Goal: Information Seeking & Learning: Learn about a topic

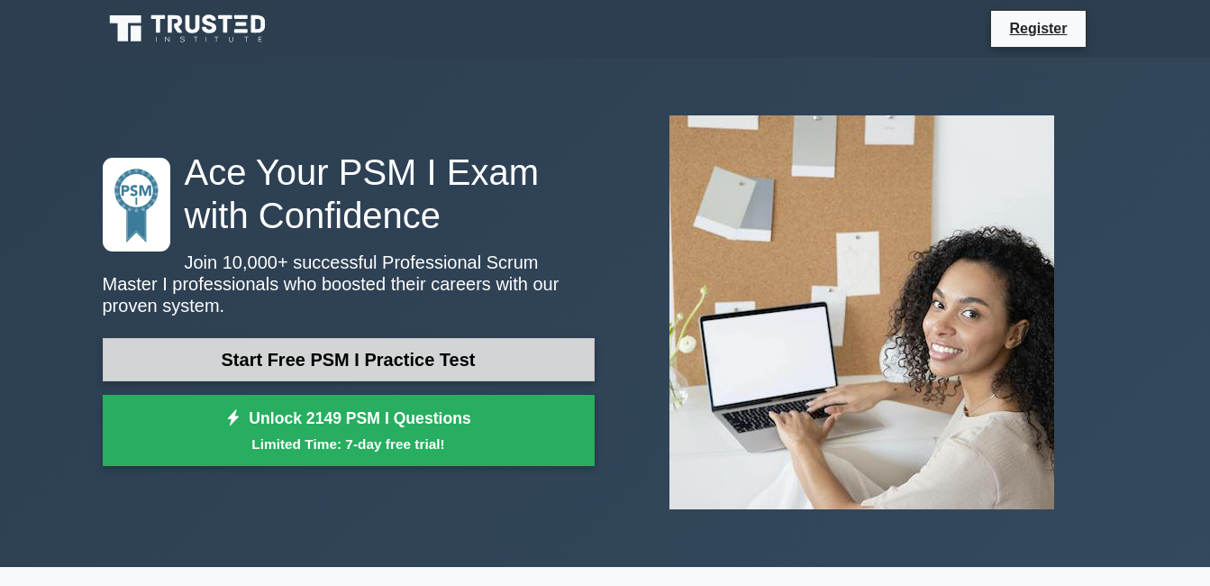
click at [488, 365] on link "Start Free PSM I Practice Test" at bounding box center [349, 359] width 492 height 43
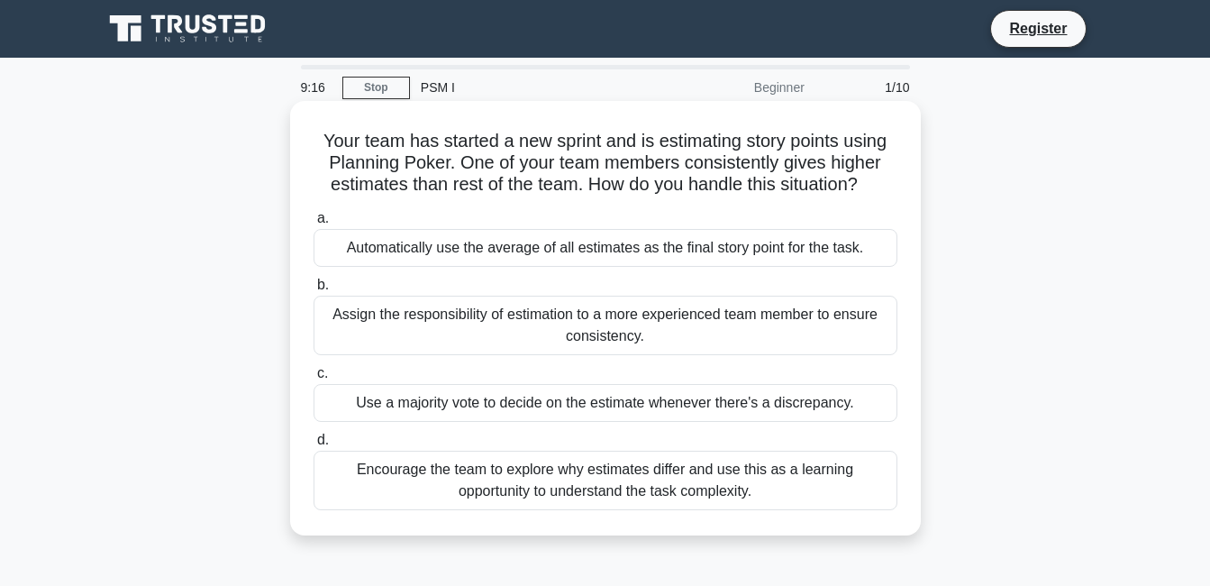
click at [753, 491] on div "Encourage the team to explore why estimates differ and use this as a learning o…" at bounding box center [605, 479] width 584 height 59
click at [313, 446] on input "d. Encourage the team to explore why estimates differ and use this as a learnin…" at bounding box center [313, 440] width 0 height 12
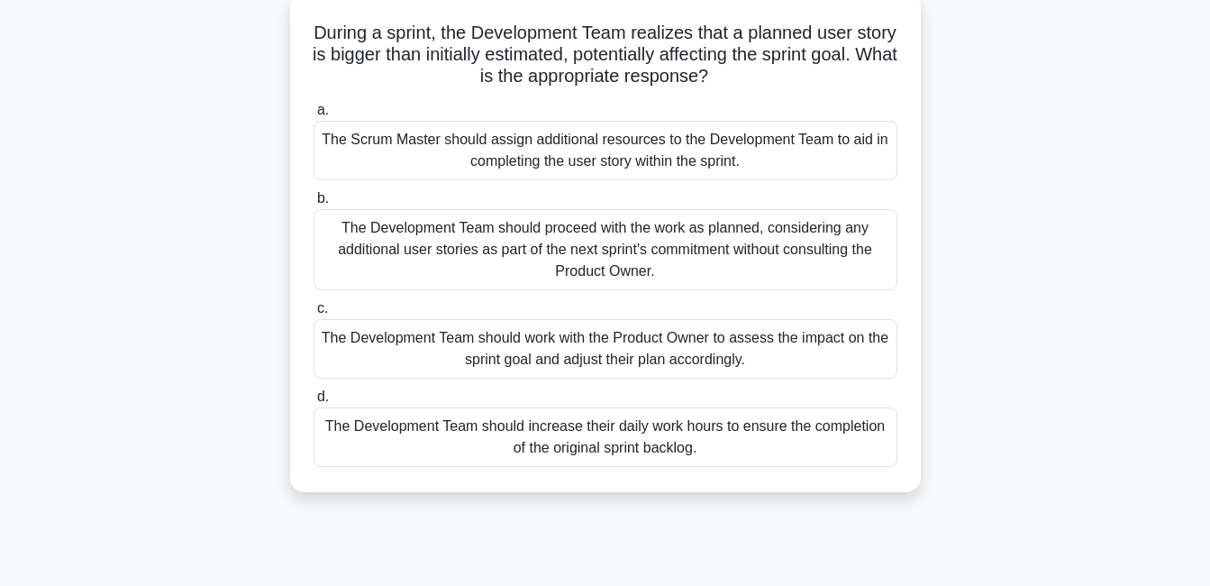
scroll to position [114, 0]
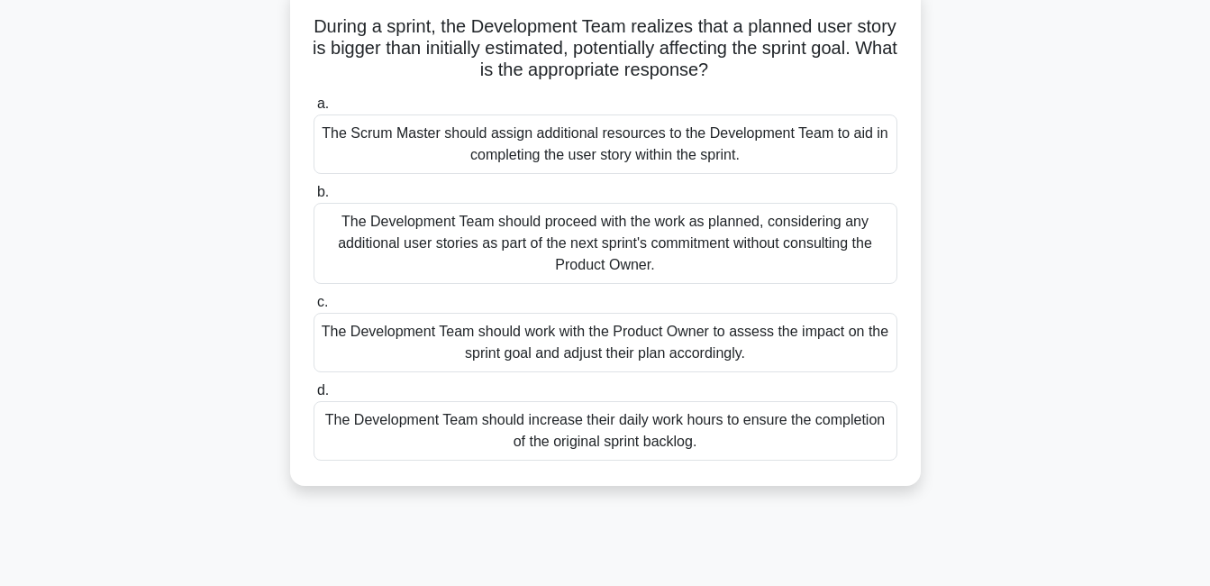
drag, startPoint x: 817, startPoint y: 315, endPoint x: 801, endPoint y: 336, distance: 26.3
click at [801, 336] on div "The Development Team should work with the Product Owner to assess the impact on…" at bounding box center [605, 342] width 584 height 59
click at [313, 308] on input "c. The Development Team should work with the Product Owner to assess the impact…" at bounding box center [313, 302] width 0 height 12
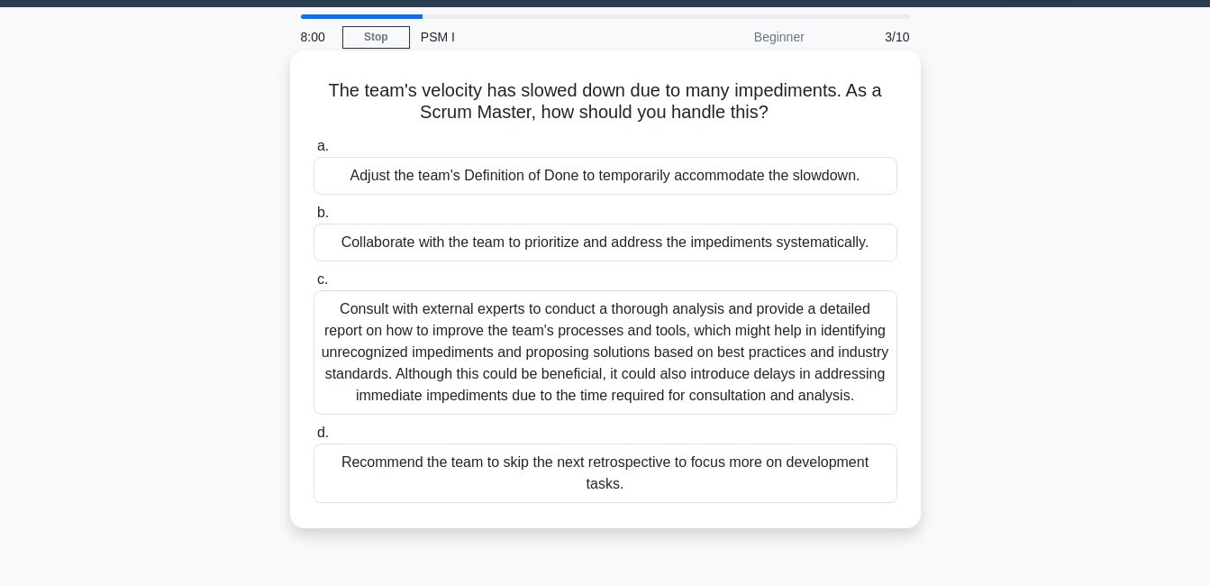
scroll to position [0, 0]
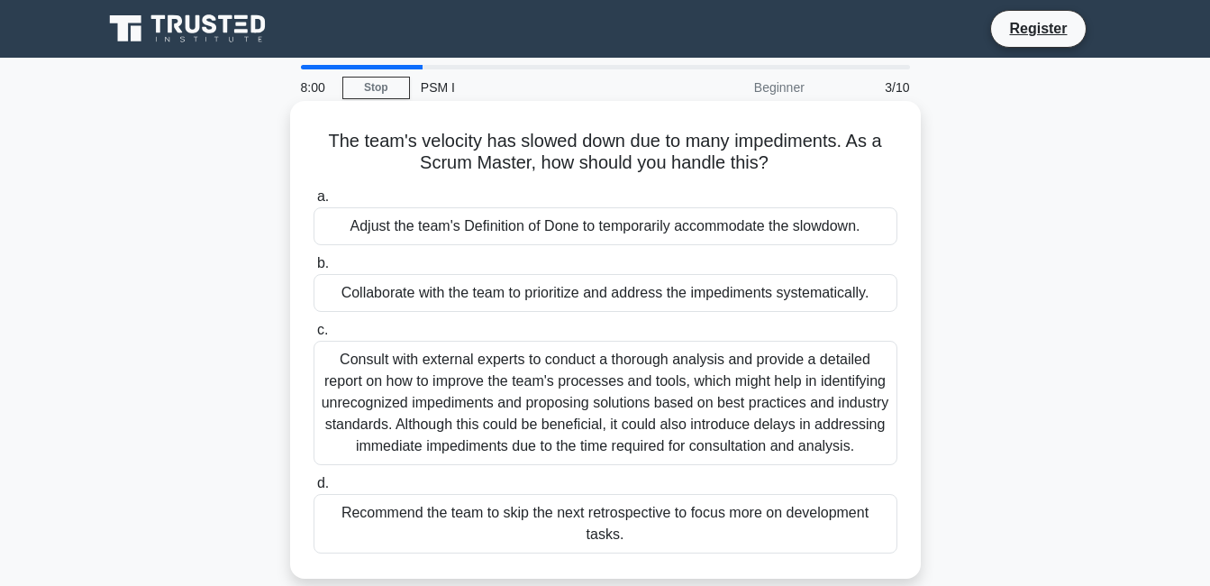
drag, startPoint x: 801, startPoint y: 336, endPoint x: 773, endPoint y: 327, distance: 29.3
click at [773, 327] on label "c. Consult with external experts to conduct a thorough analysis and provide a d…" at bounding box center [605, 392] width 584 height 146
click at [313, 327] on input "c. Consult with external experts to conduct a thorough analysis and provide a d…" at bounding box center [313, 330] width 0 height 12
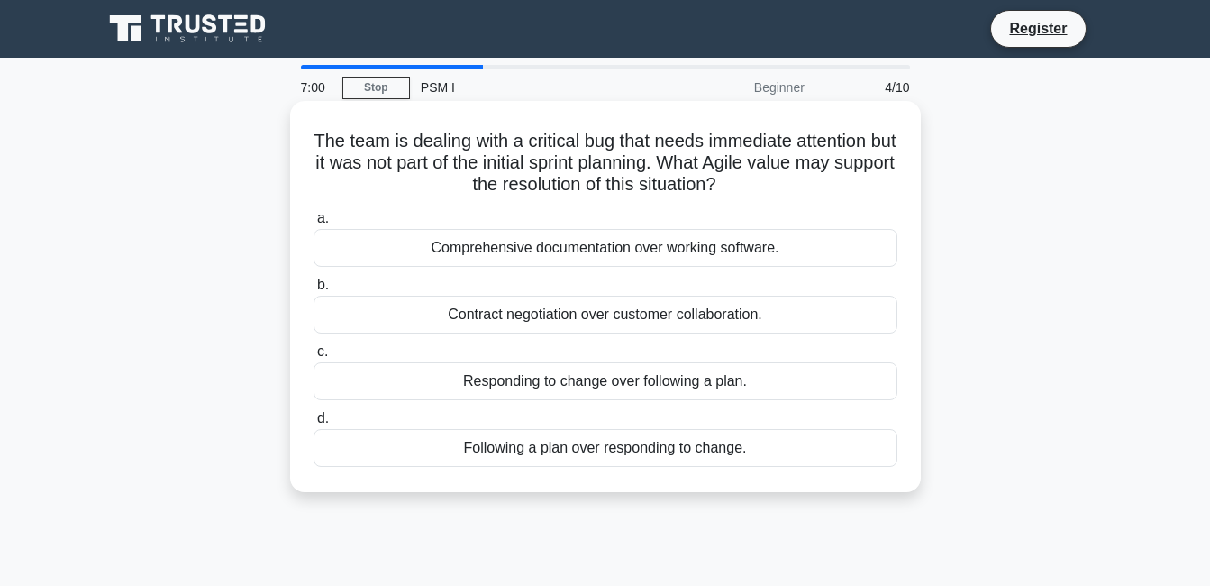
click at [716, 323] on div "Contract negotiation over customer collaboration." at bounding box center [605, 314] width 584 height 38
click at [313, 291] on input "b. Contract negotiation over customer collaboration." at bounding box center [313, 285] width 0 height 12
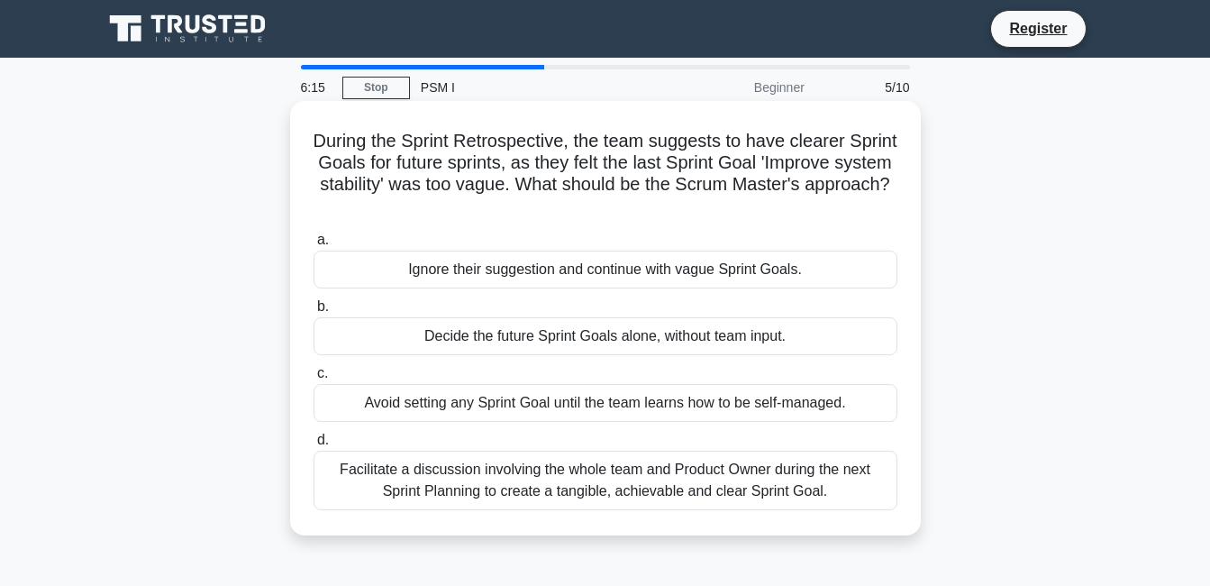
click at [768, 487] on div "Facilitate a discussion involving the whole team and Product Owner during the n…" at bounding box center [605, 479] width 584 height 59
click at [313, 446] on input "d. Facilitate a discussion involving the whole team and Product Owner during th…" at bounding box center [313, 440] width 0 height 12
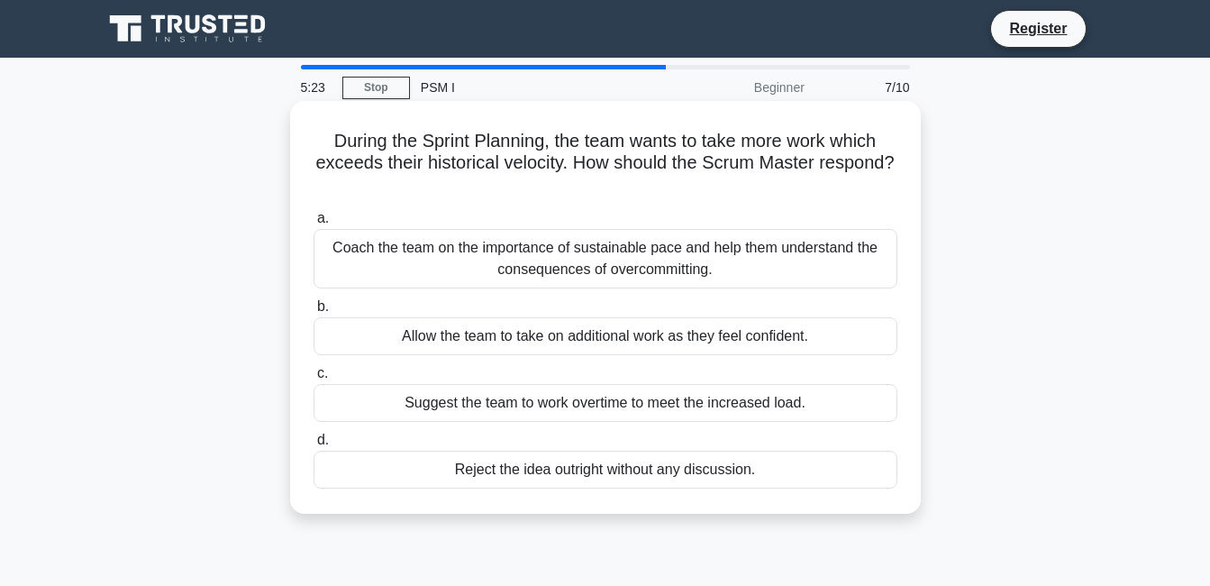
click at [820, 334] on div "Allow the team to take on additional work as they feel confident." at bounding box center [605, 336] width 584 height 38
click at [313, 313] on input "b. Allow the team to take on additional work as they feel confident." at bounding box center [313, 307] width 0 height 12
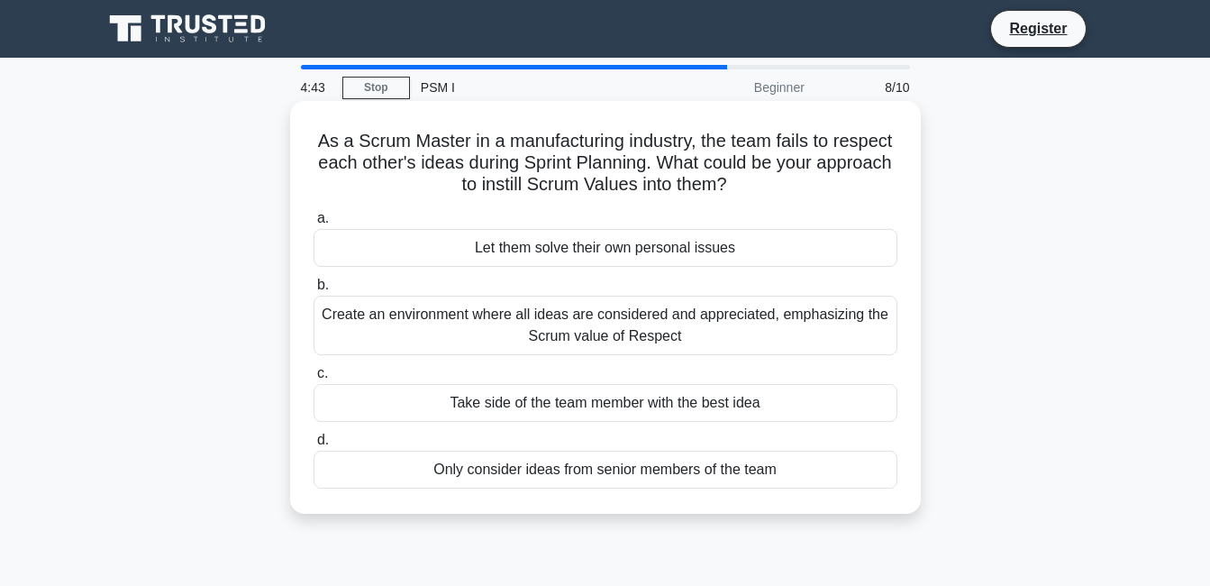
click at [774, 326] on div "Create an environment where all ideas are considered and appreciated, emphasizi…" at bounding box center [605, 324] width 584 height 59
click at [313, 291] on input "b. Create an environment where all ideas are considered and appreciated, emphas…" at bounding box center [313, 285] width 0 height 12
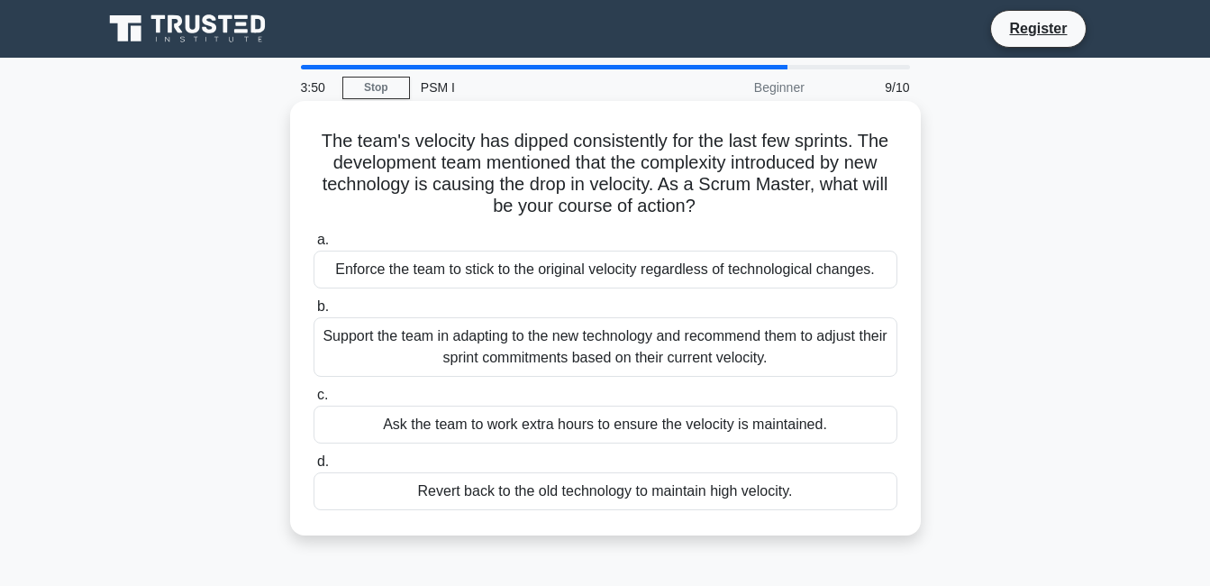
click at [837, 328] on div "Support the team in adapting to the new technology and recommend them to adjust…" at bounding box center [605, 346] width 584 height 59
click at [313, 313] on input "b. Support the team in adapting to the new technology and recommend them to adj…" at bounding box center [313, 307] width 0 height 12
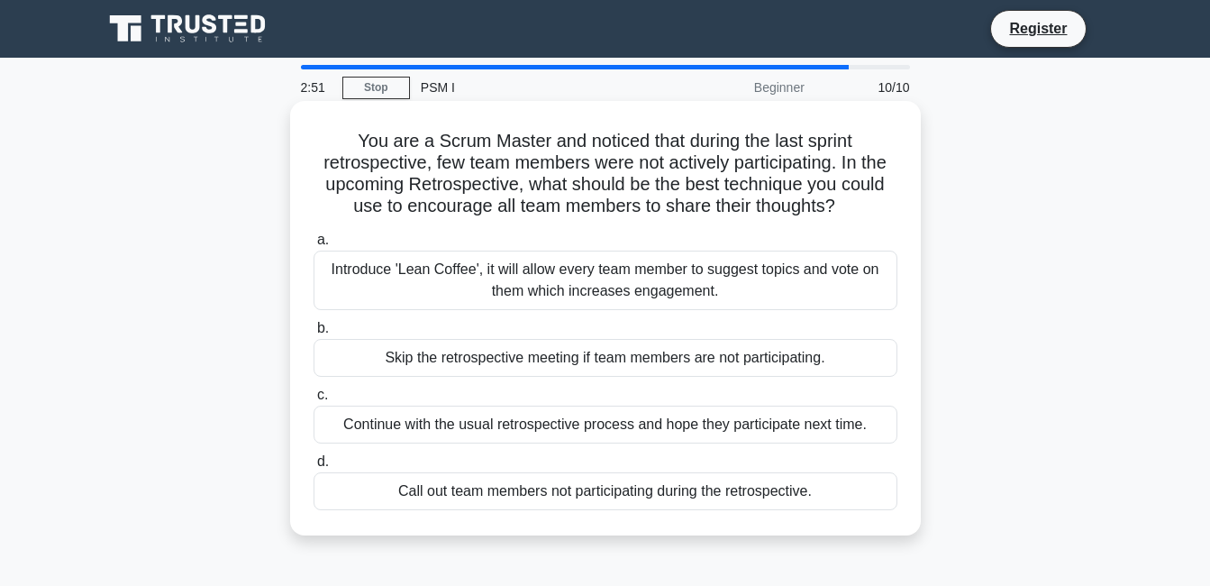
click at [824, 277] on div "Introduce 'Lean Coffee', it will allow every team member to suggest topics and …" at bounding box center [605, 279] width 584 height 59
click at [313, 246] on input "a. Introduce 'Lean Coffee', it will allow every team member to suggest topics a…" at bounding box center [313, 240] width 0 height 12
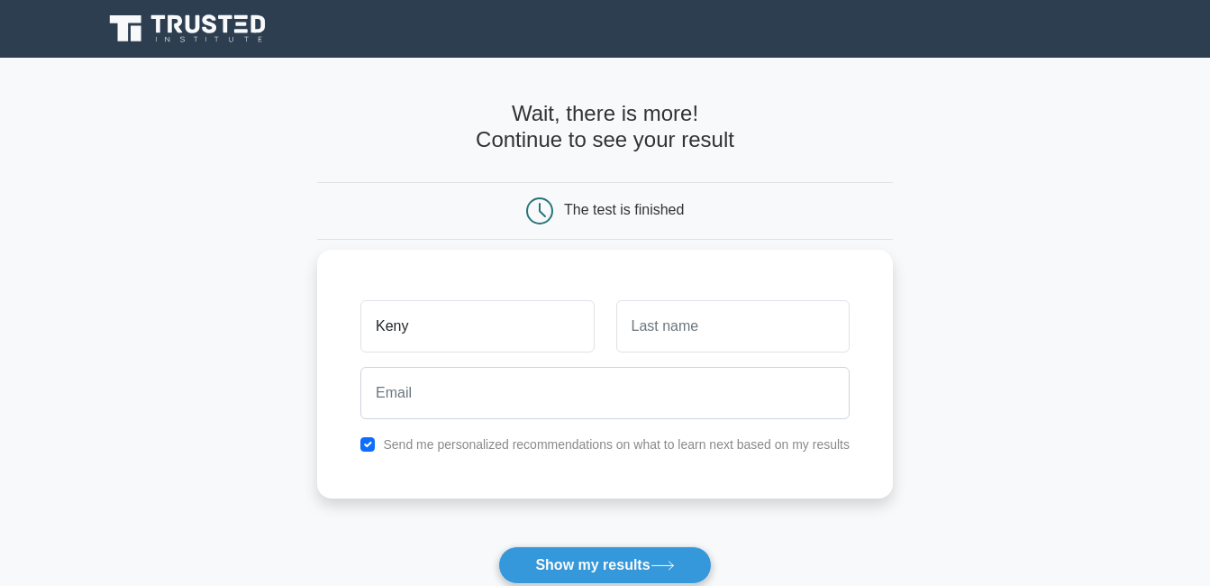
type input "Keny"
click at [777, 341] on input "text" at bounding box center [732, 326] width 233 height 52
type input "s"
type input "S"
type input "a"
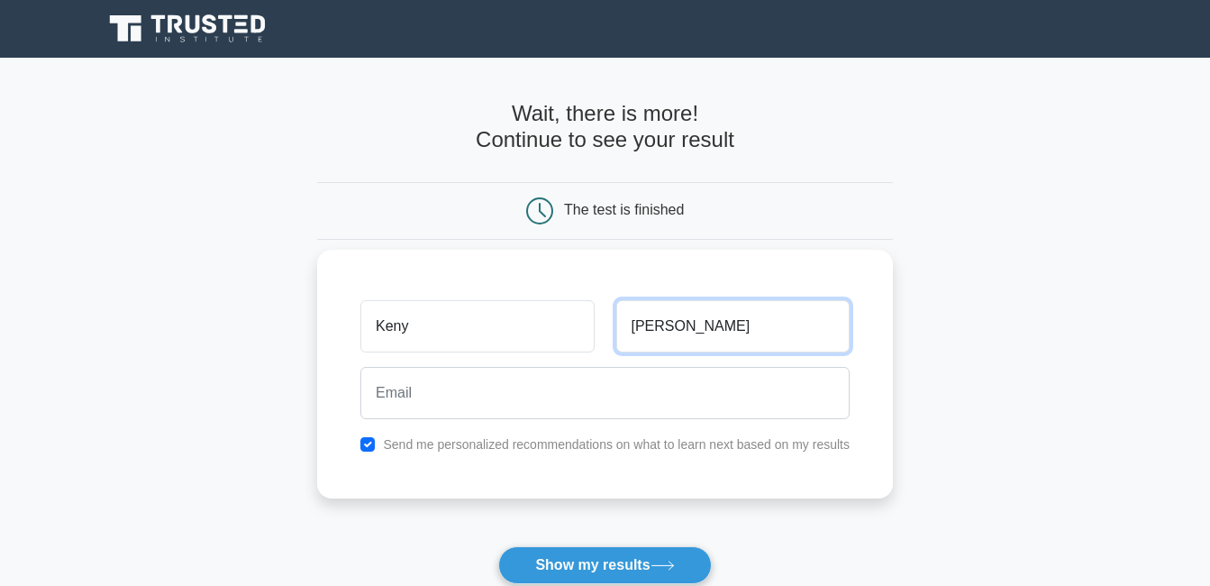
type input "Salvatore"
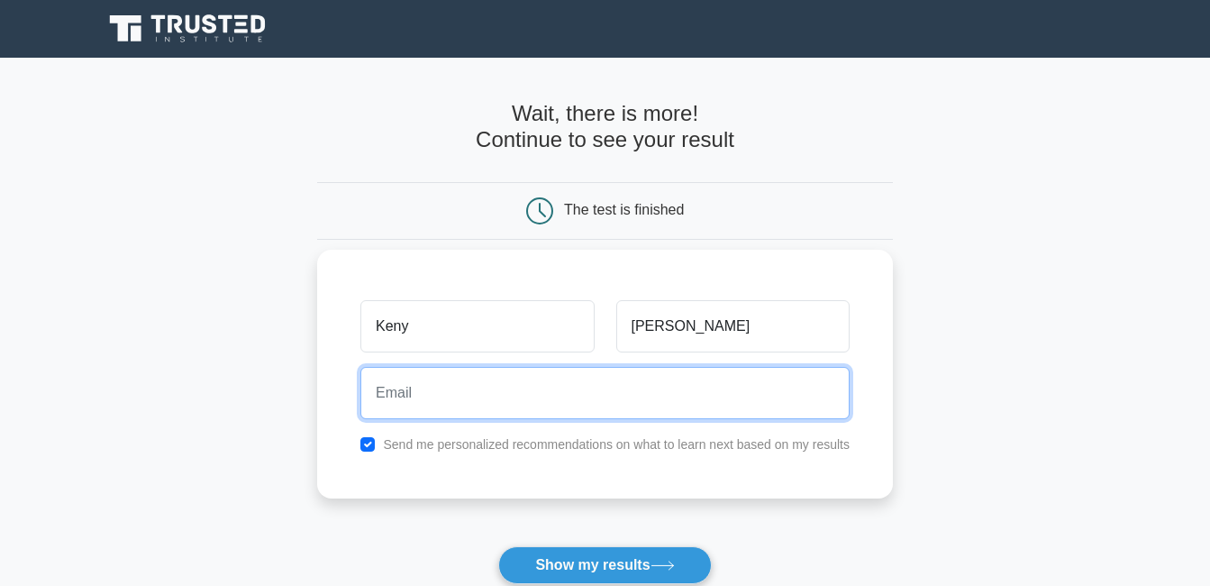
click at [728, 395] on input "email" at bounding box center [604, 393] width 489 height 52
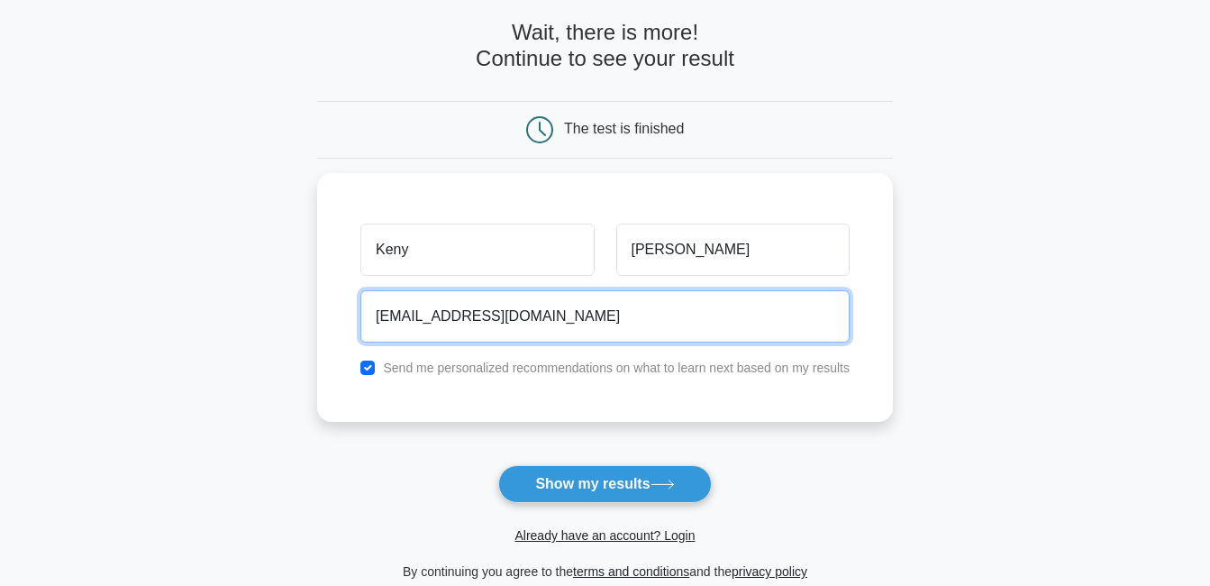
scroll to position [7, 0]
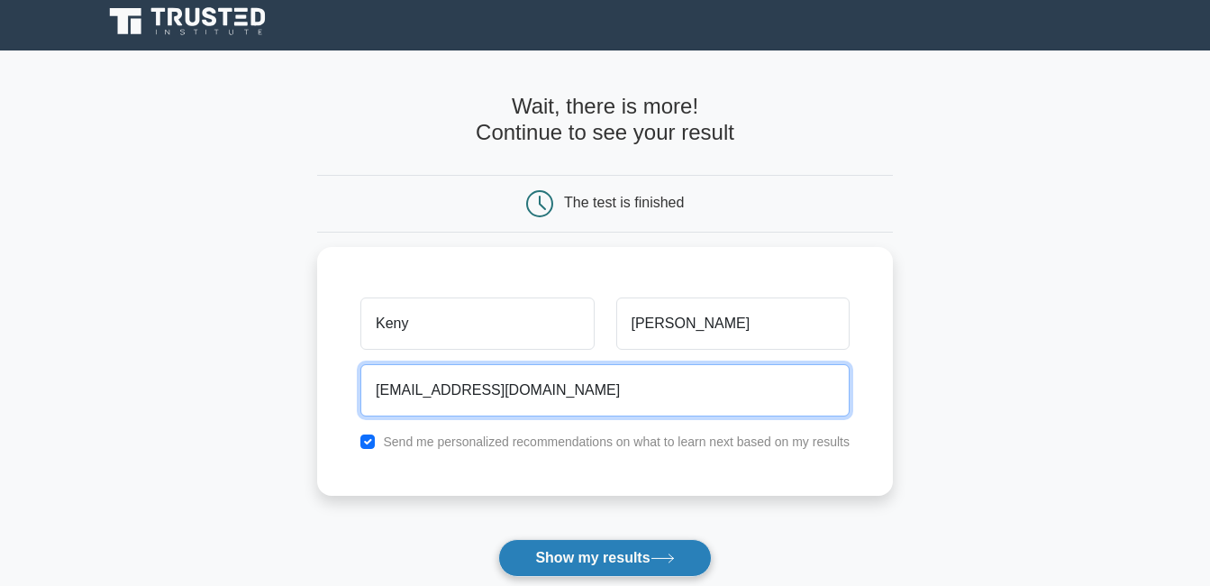
type input "anasuarez8306@gmail.com"
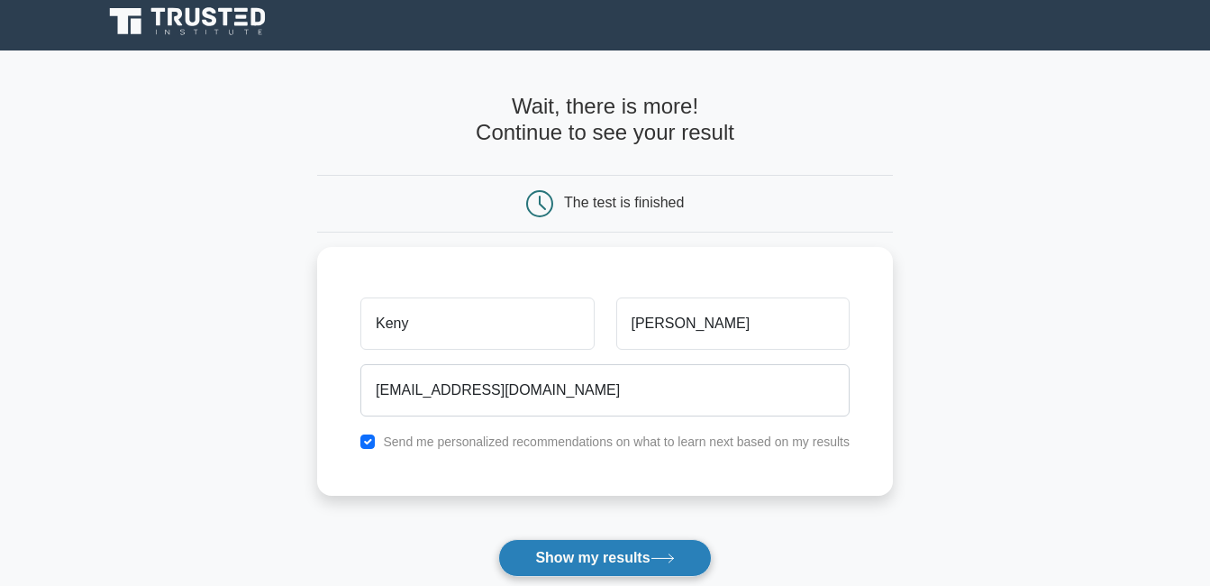
click at [595, 554] on button "Show my results" at bounding box center [604, 558] width 213 height 38
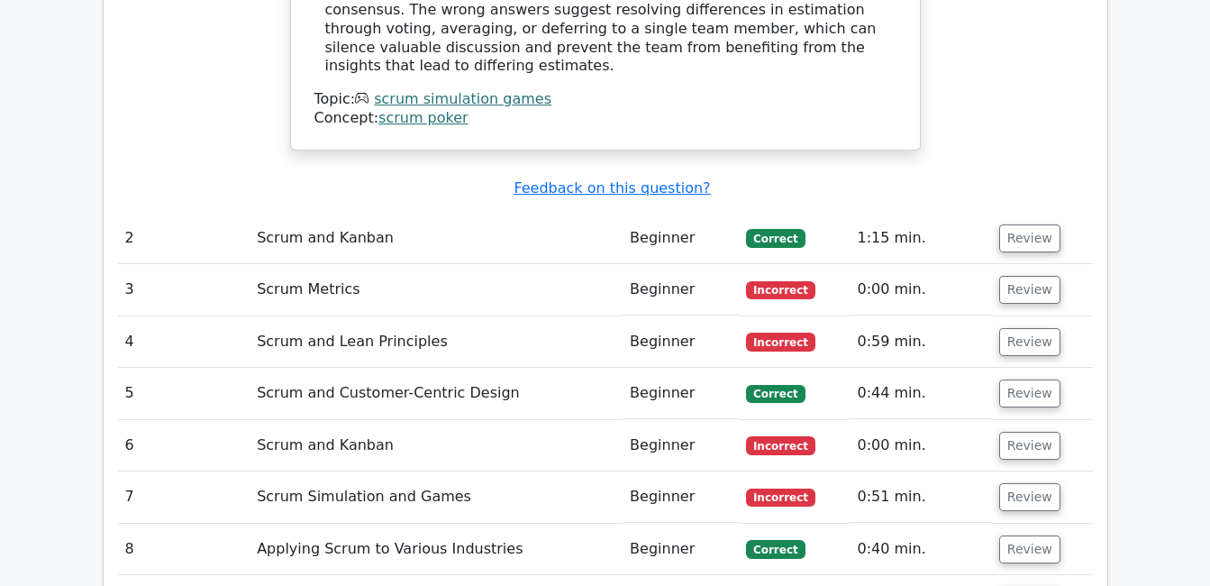
scroll to position [2233, 0]
